Goal: Find specific page/section: Locate item on page

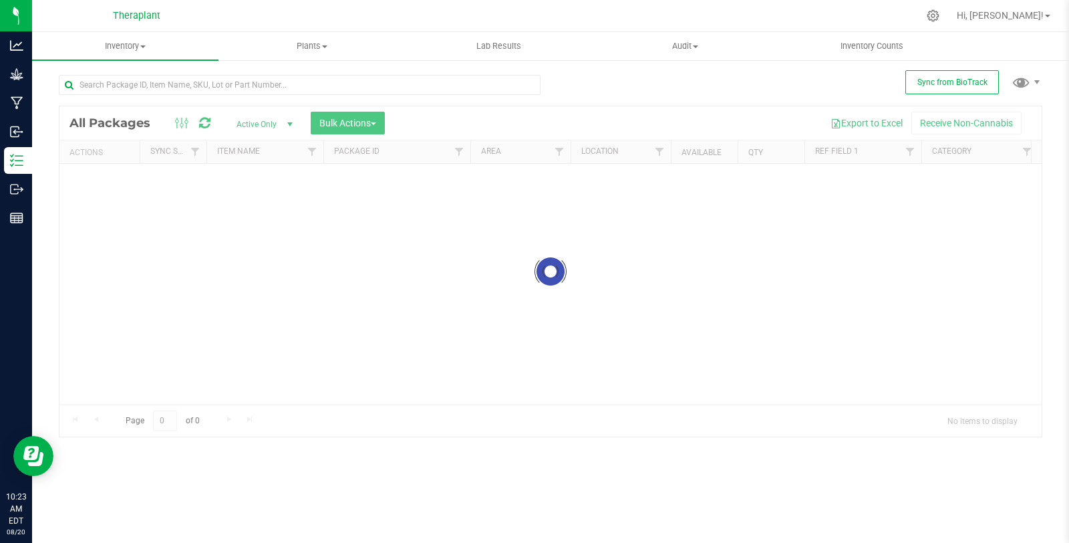
click at [209, 96] on div at bounding box center [300, 90] width 482 height 31
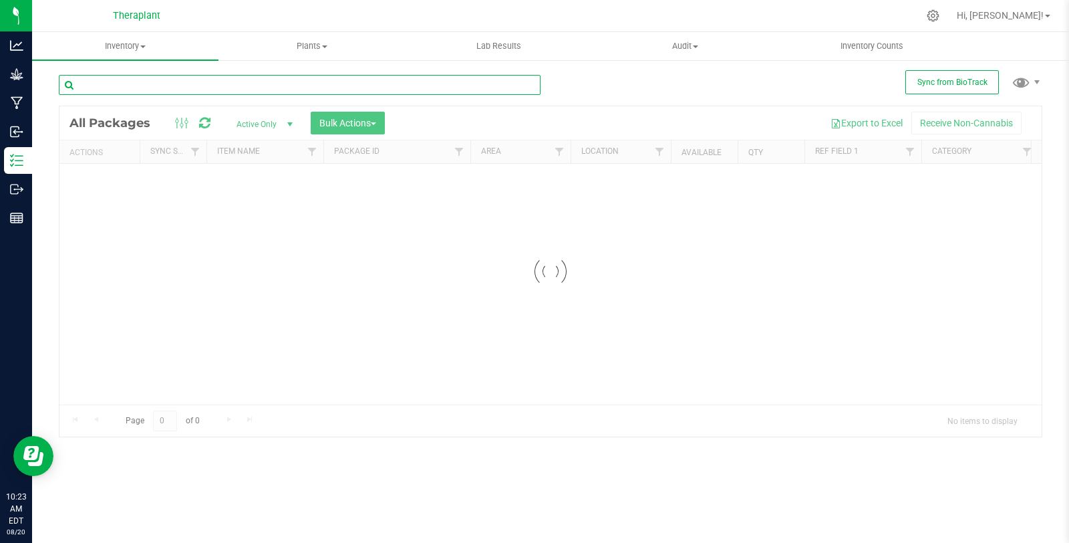
click at [207, 88] on input "text" at bounding box center [300, 85] width 482 height 20
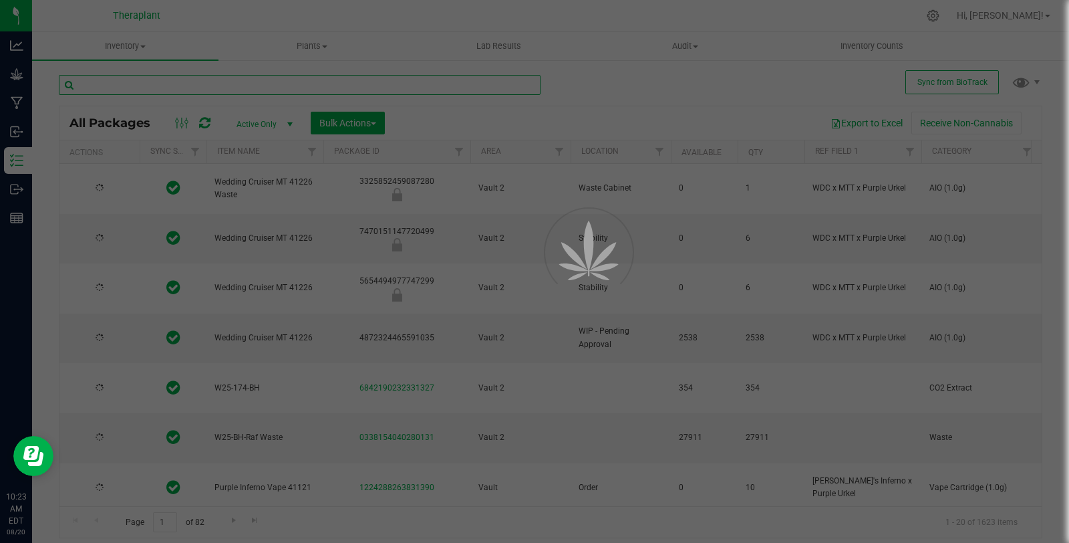
paste input "all:hours Hash Burger 41213"
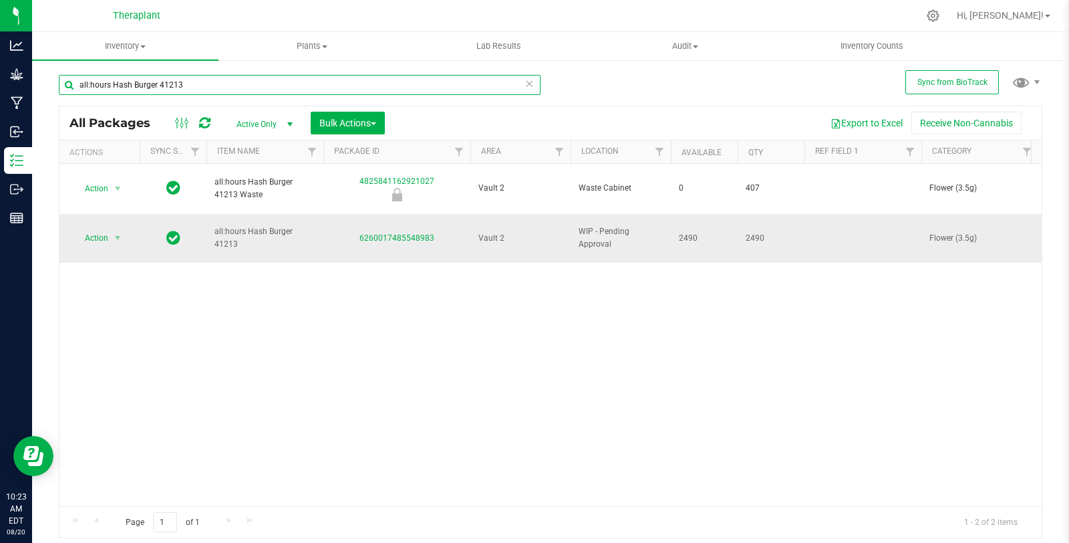
type input "all:hours Hash Burger 41213"
drag, startPoint x: 345, startPoint y: 215, endPoint x: 440, endPoint y: 209, distance: 95.1
click at [440, 214] on td "6260017485548983" at bounding box center [396, 238] width 147 height 49
copy link "6260017485548983"
drag, startPoint x: 241, startPoint y: 493, endPoint x: 259, endPoint y: 493, distance: 18.0
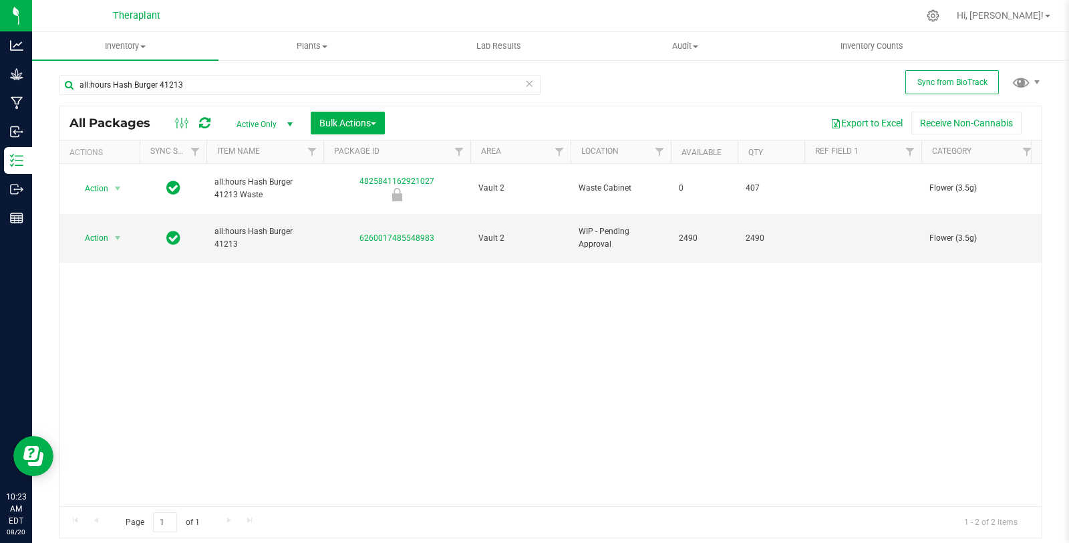
click at [259, 493] on div "Action Action Edit attributes Global inventory Locate package Package audit log…" at bounding box center [550, 335] width 982 height 342
drag, startPoint x: 277, startPoint y: 491, endPoint x: 322, endPoint y: 489, distance: 44.8
click at [323, 489] on div "Action Action Edit attributes Global inventory Locate package Package audit log…" at bounding box center [550, 335] width 982 height 342
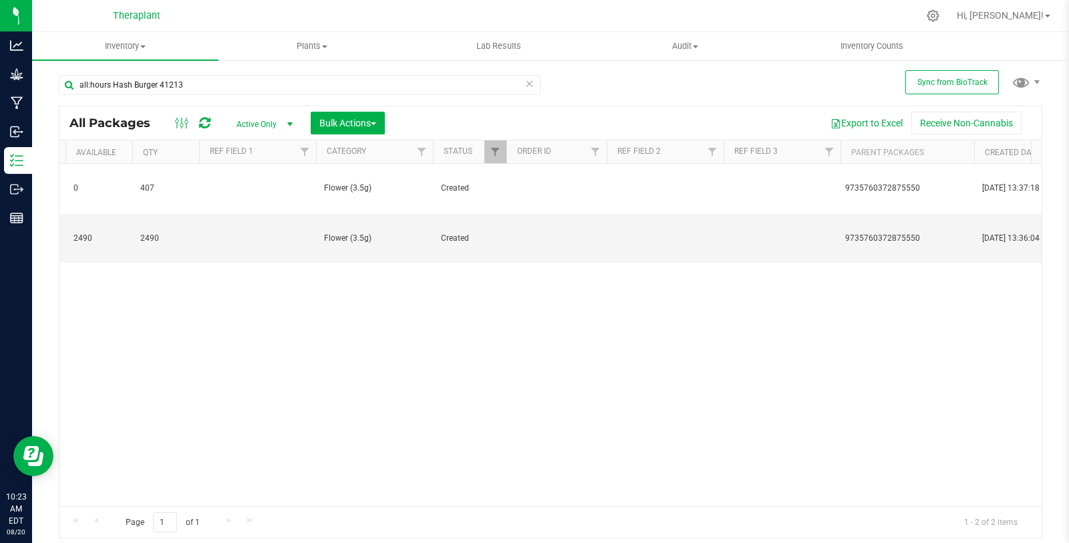
scroll to position [0, 674]
